Goal: Use online tool/utility: Utilize a website feature to perform a specific function

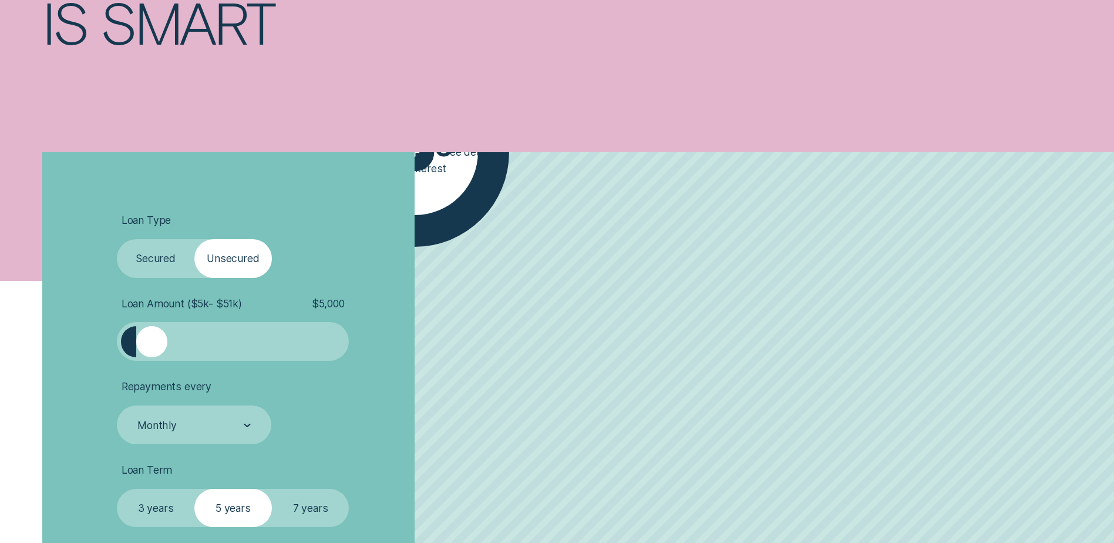
click at [178, 258] on label "Secured" at bounding box center [156, 258] width 78 height 39
click at [117, 239] on input "Secured" at bounding box center [117, 239] width 0 height 0
drag, startPoint x: 158, startPoint y: 352, endPoint x: 188, endPoint y: 352, distance: 30.5
click at [188, 352] on div at bounding box center [232, 341] width 193 height 31
click at [178, 349] on div at bounding box center [232, 341] width 193 height 31
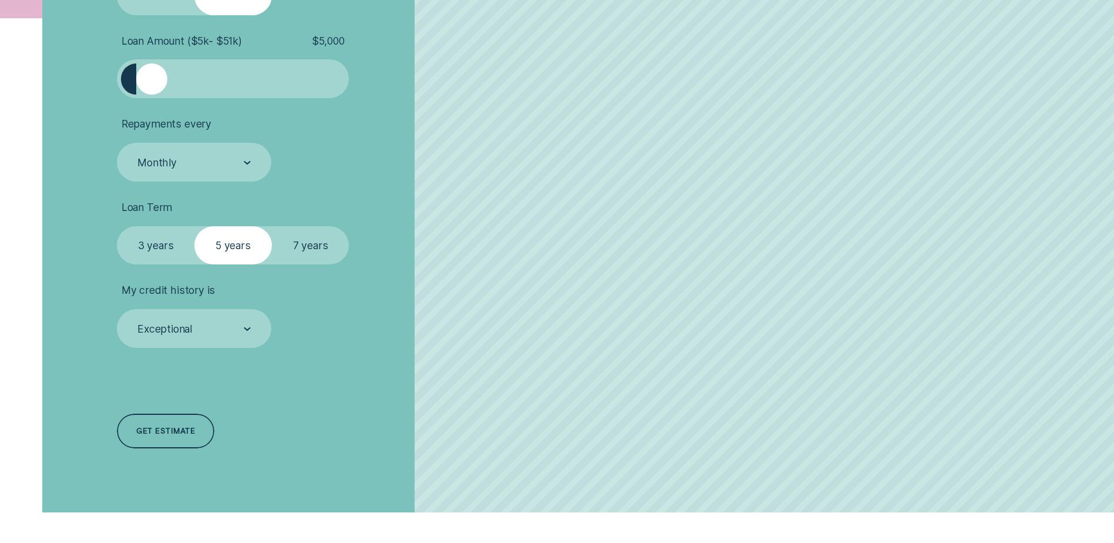
scroll to position [470, 0]
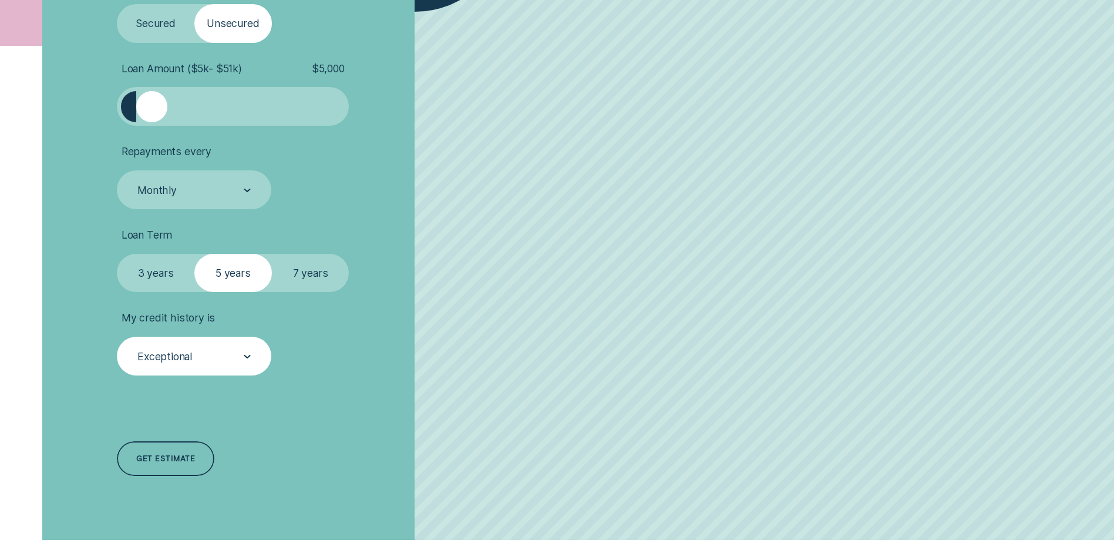
click at [244, 364] on div "Exceptional" at bounding box center [193, 356] width 115 height 15
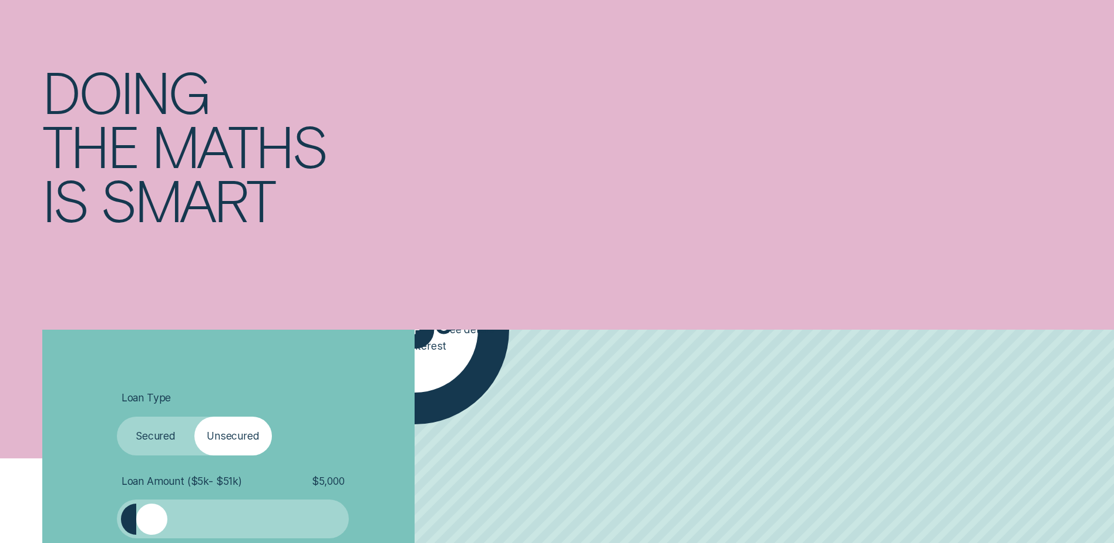
scroll to position [0, 0]
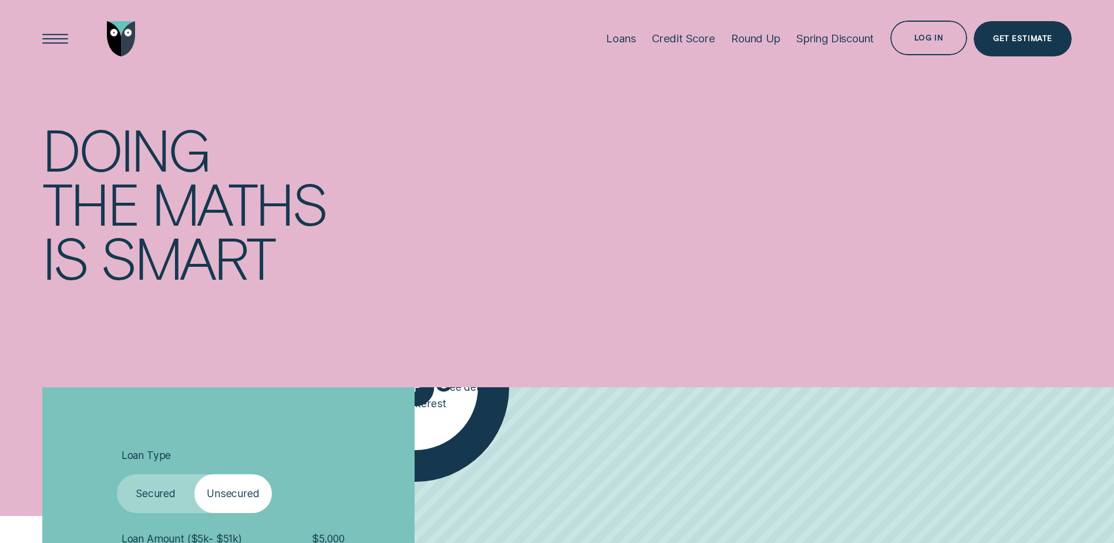
click at [147, 496] on label "Secured" at bounding box center [156, 493] width 78 height 39
click at [117, 474] on input "Secured" at bounding box center [117, 474] width 0 height 0
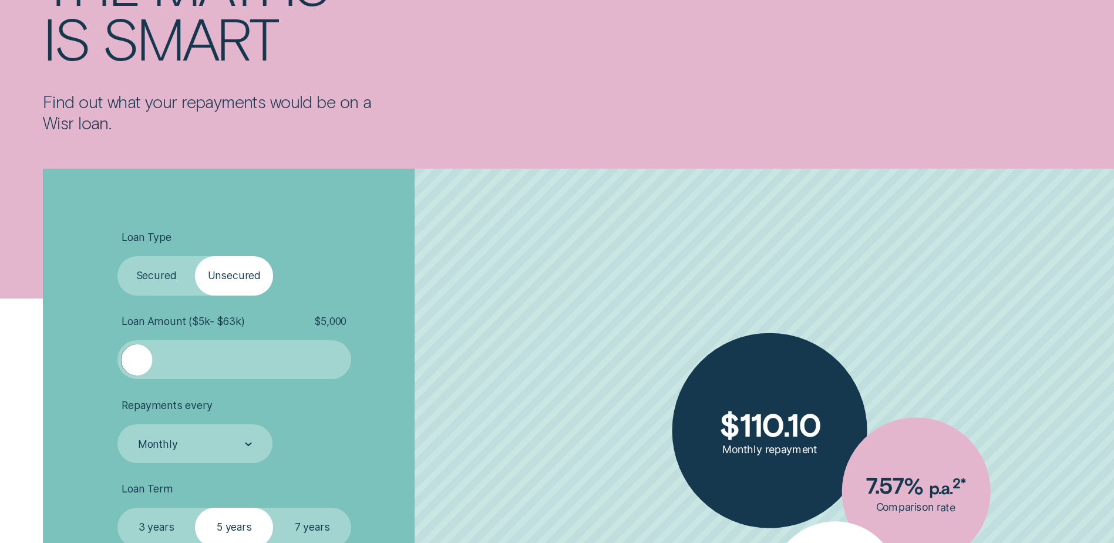
scroll to position [235, 0]
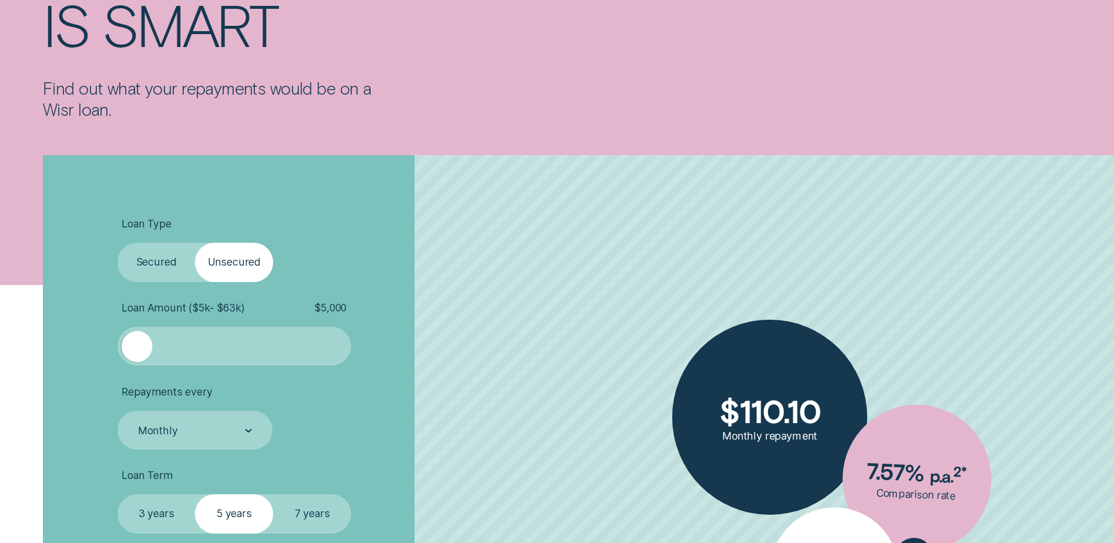
click at [162, 348] on div at bounding box center [234, 346] width 195 height 31
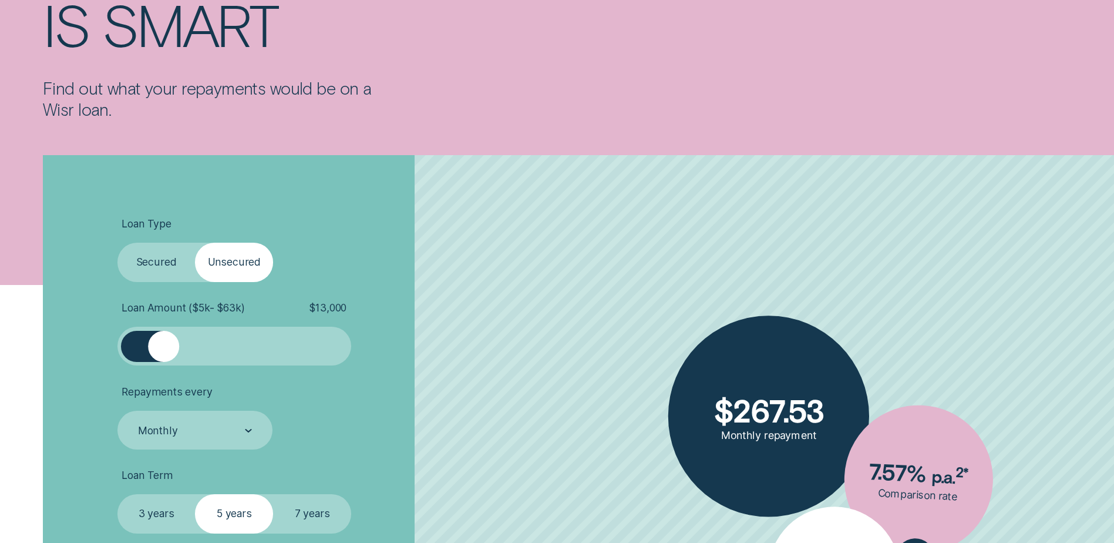
click at [193, 346] on div at bounding box center [234, 346] width 195 height 31
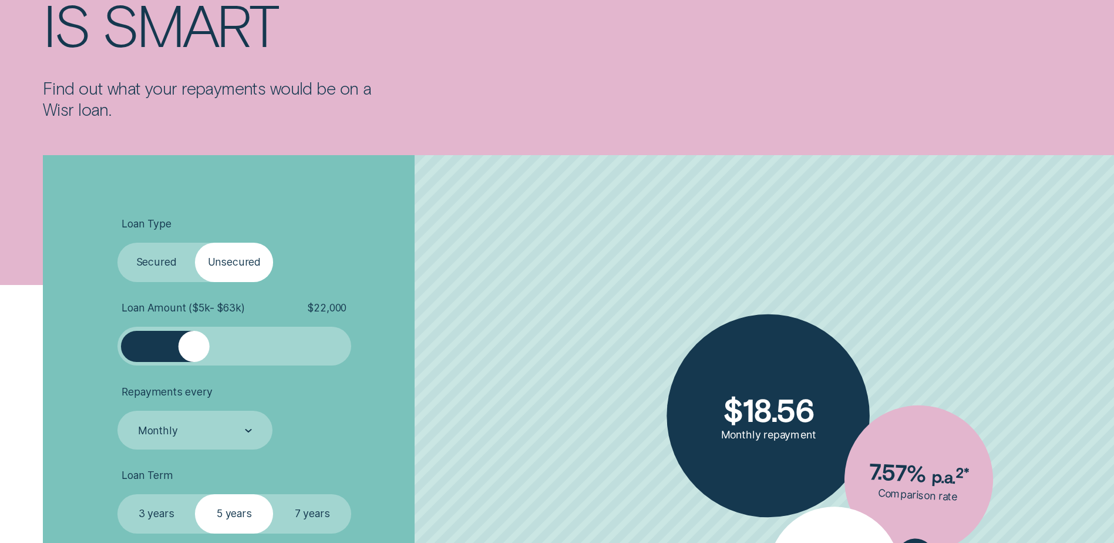
click at [217, 346] on div at bounding box center [234, 346] width 195 height 31
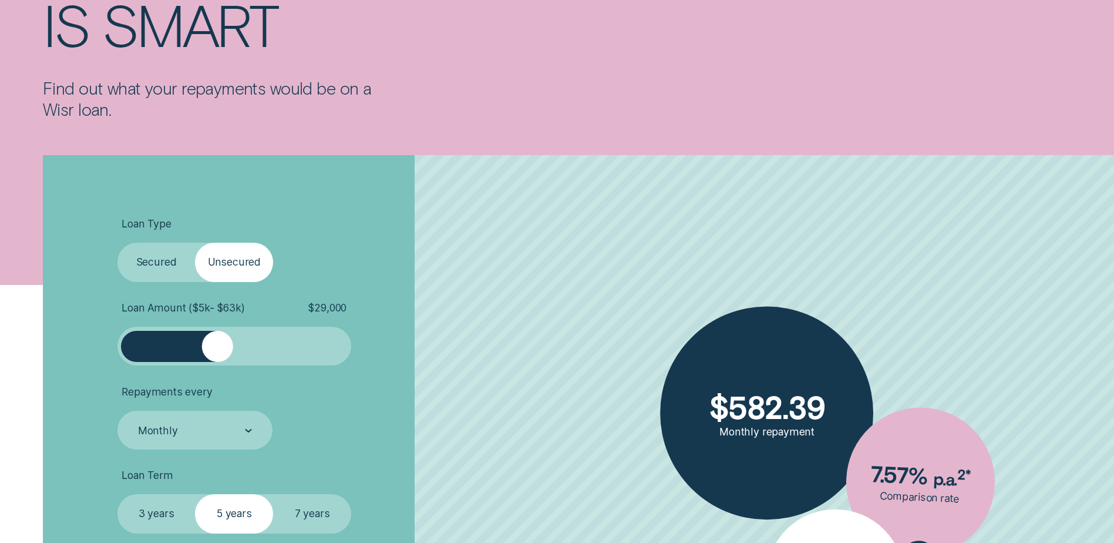
click at [237, 346] on div at bounding box center [234, 346] width 195 height 31
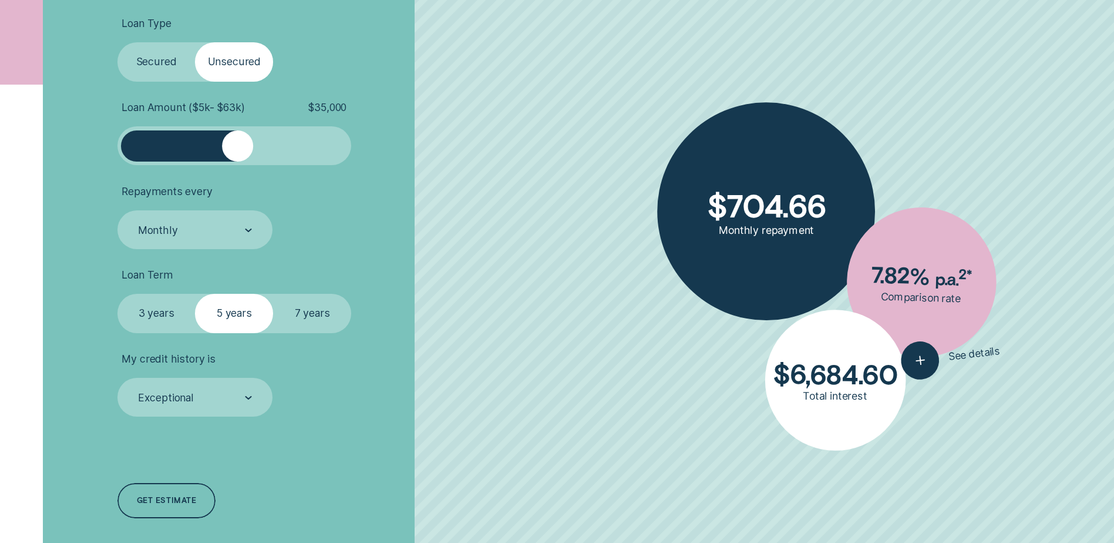
scroll to position [470, 0]
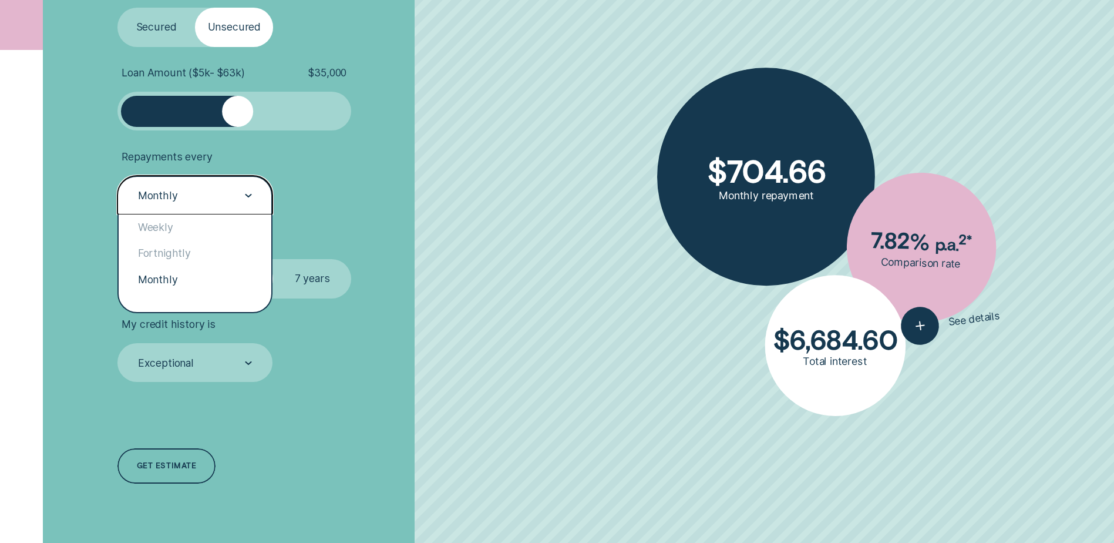
click at [248, 193] on div at bounding box center [248, 196] width 7 height 38
click at [180, 249] on div "Fortnightly" at bounding box center [195, 253] width 153 height 26
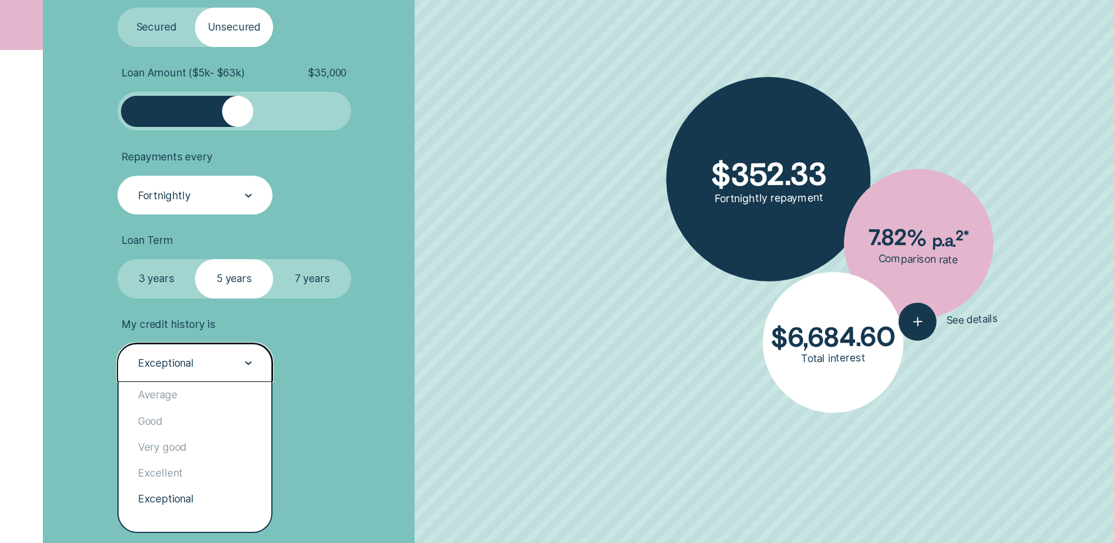
click at [254, 361] on div "Exceptional" at bounding box center [194, 362] width 155 height 39
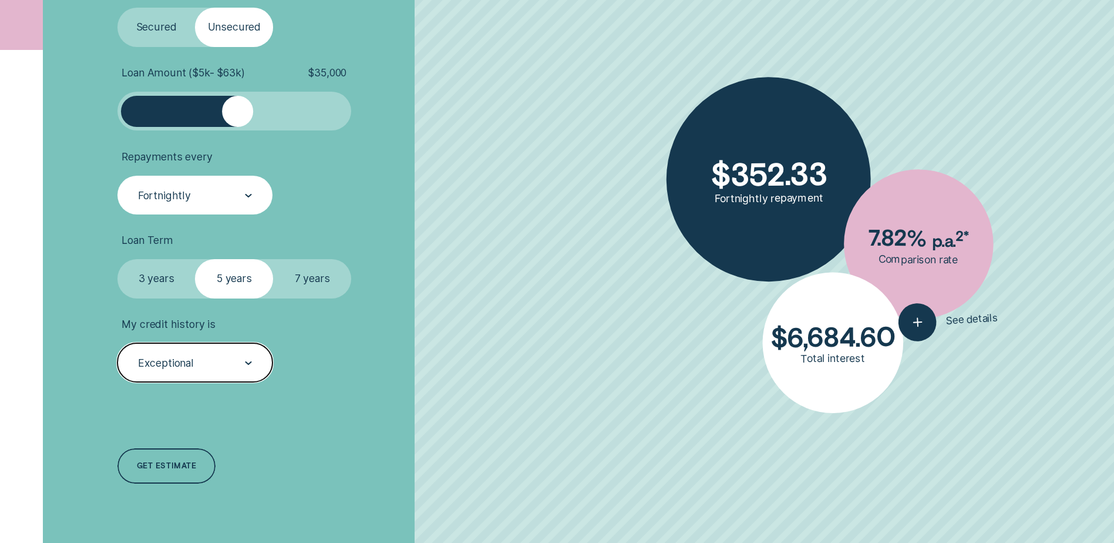
click at [254, 361] on div "Exceptional" at bounding box center [194, 362] width 155 height 39
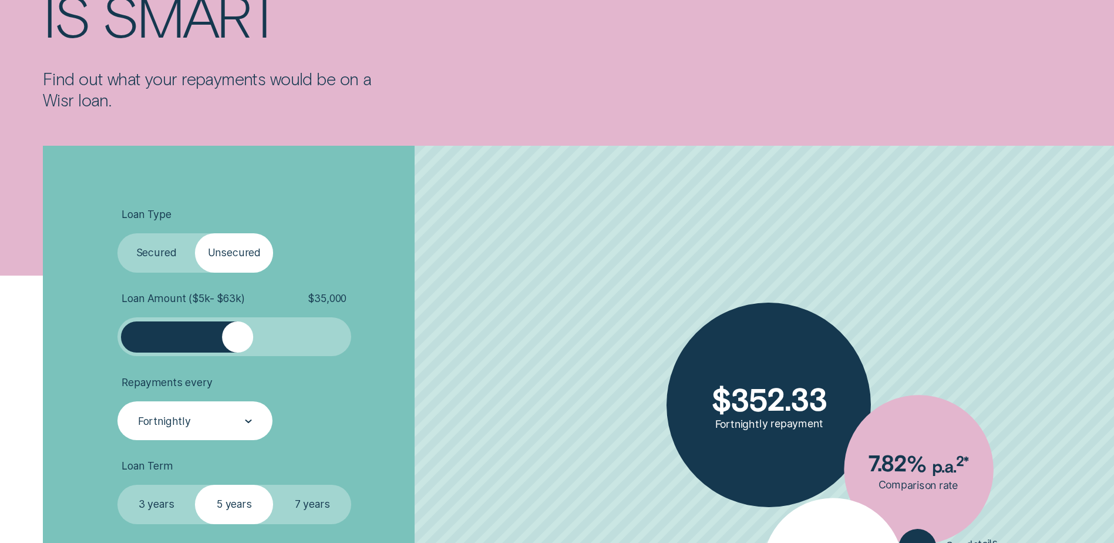
scroll to position [235, 0]
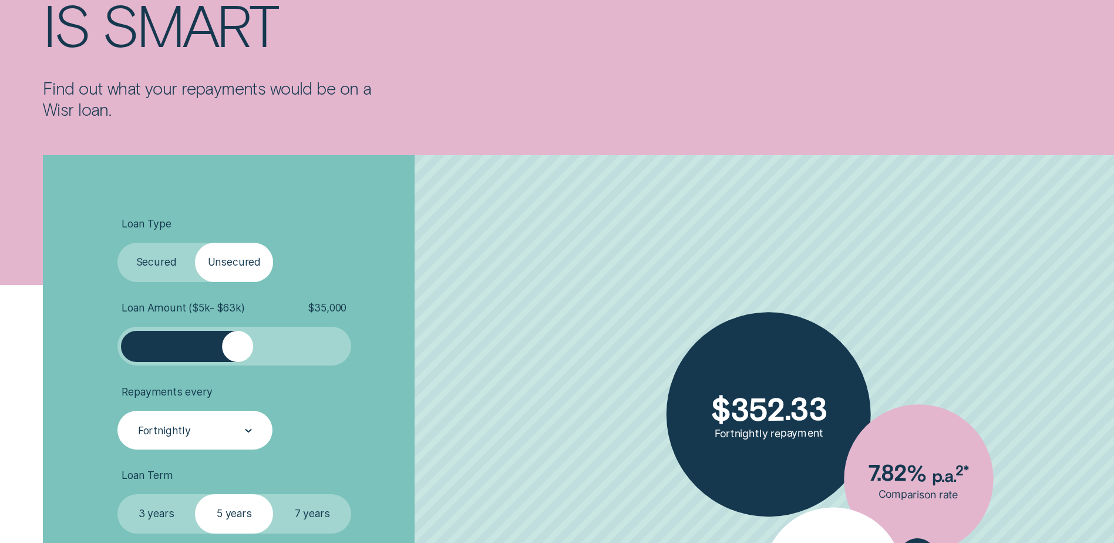
click at [152, 261] on label "Secured" at bounding box center [156, 262] width 78 height 39
click at [117, 243] on input "Secured" at bounding box center [117, 243] width 0 height 0
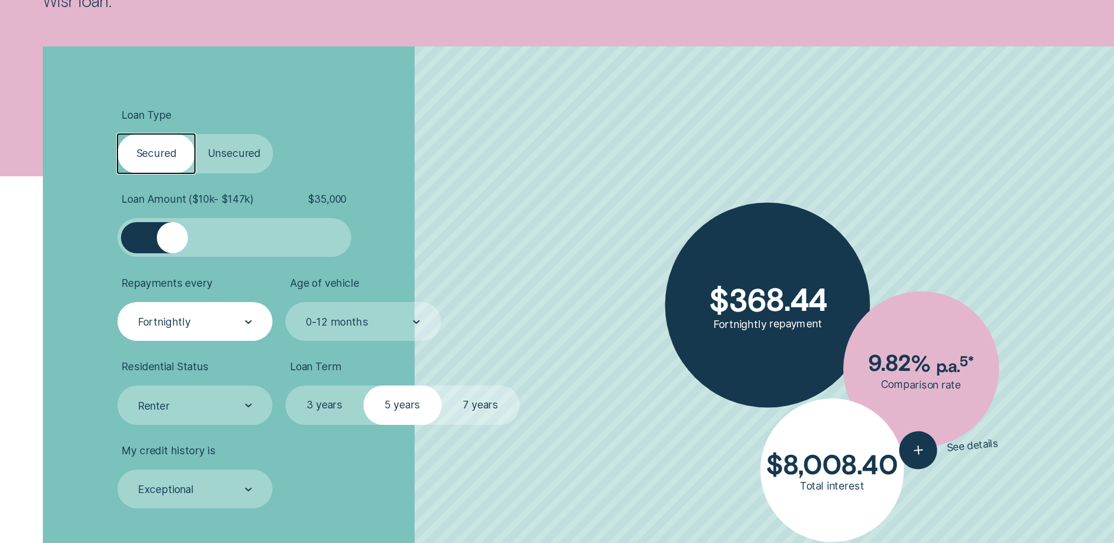
scroll to position [352, 0]
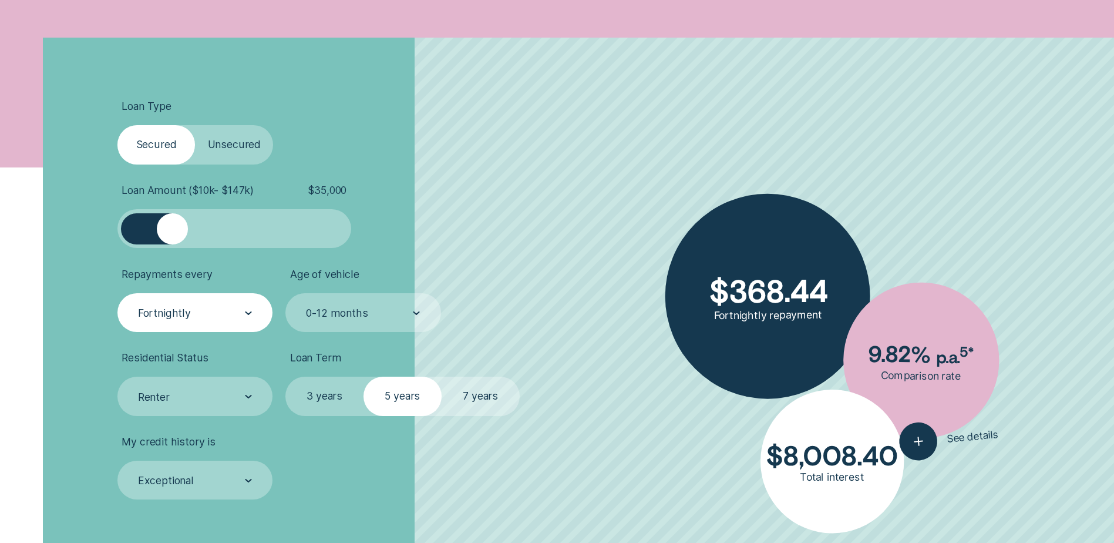
click at [232, 144] on label "Unsecured" at bounding box center [234, 144] width 78 height 39
click at [195, 125] on input "Unsecured" at bounding box center [195, 125] width 0 height 0
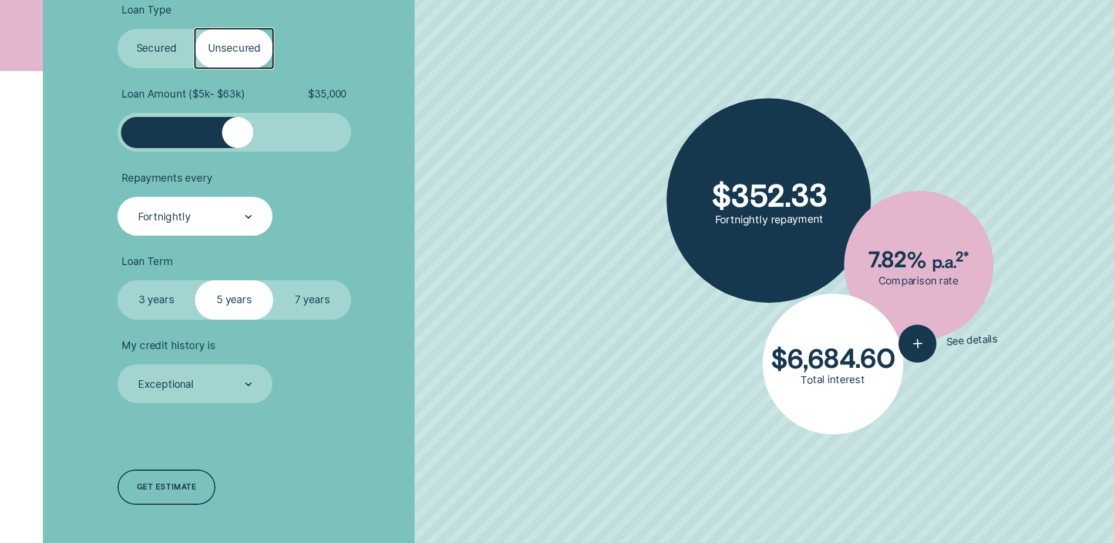
scroll to position [470, 0]
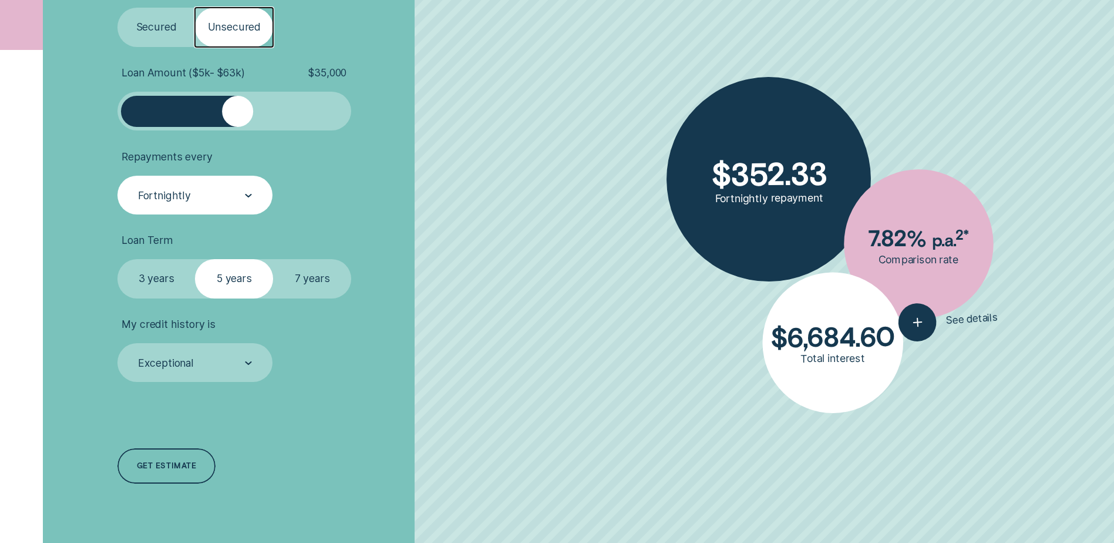
click at [312, 275] on label "7 years" at bounding box center [312, 278] width 78 height 39
click at [273, 259] on input "7 years" at bounding box center [273, 259] width 0 height 0
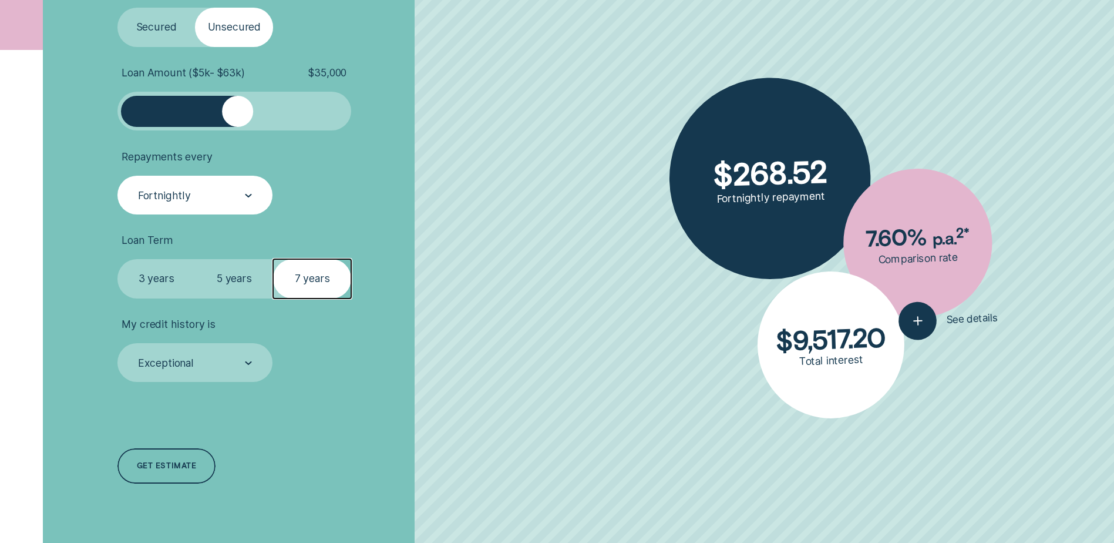
click at [256, 109] on div at bounding box center [234, 111] width 195 height 31
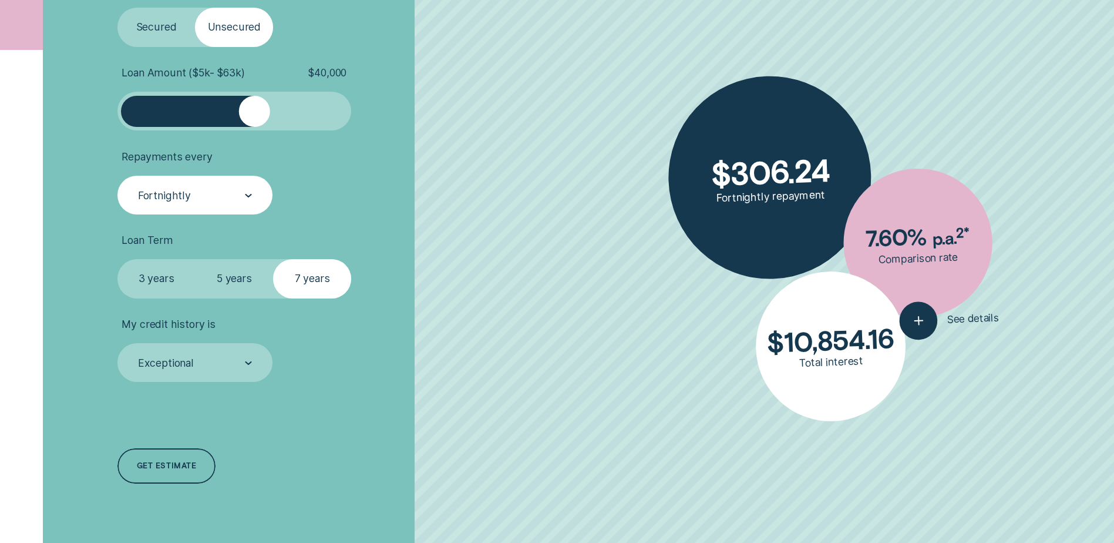
click at [234, 275] on label "5 years" at bounding box center [234, 278] width 78 height 39
click at [195, 259] on input "5 years" at bounding box center [195, 259] width 0 height 0
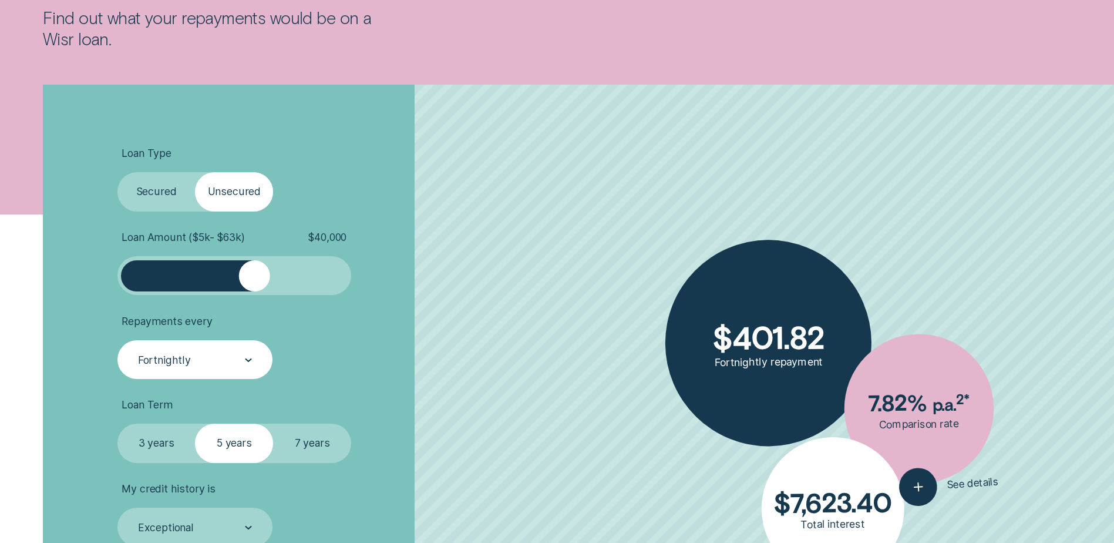
scroll to position [294, 0]
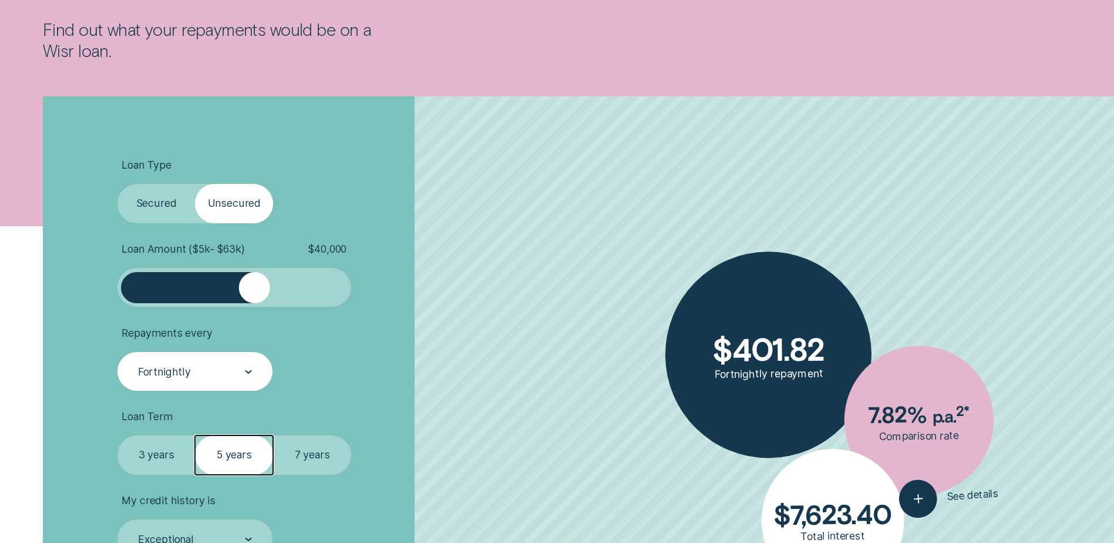
click at [270, 287] on div at bounding box center [234, 287] width 195 height 31
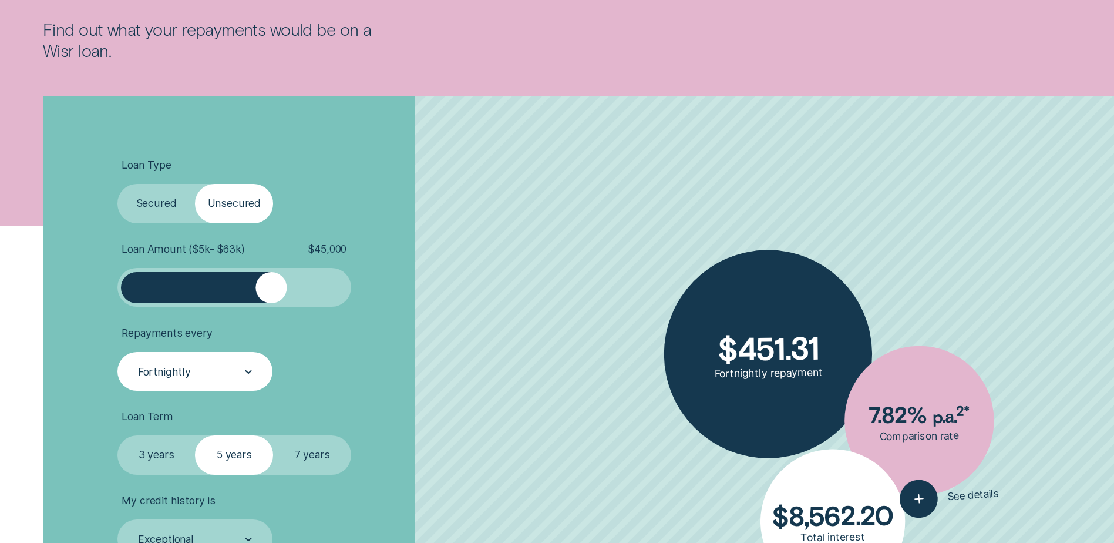
click at [307, 459] on label "7 years" at bounding box center [312, 454] width 78 height 39
click at [273, 435] on input "7 years" at bounding box center [273, 435] width 0 height 0
